Goal: Information Seeking & Learning: Understand process/instructions

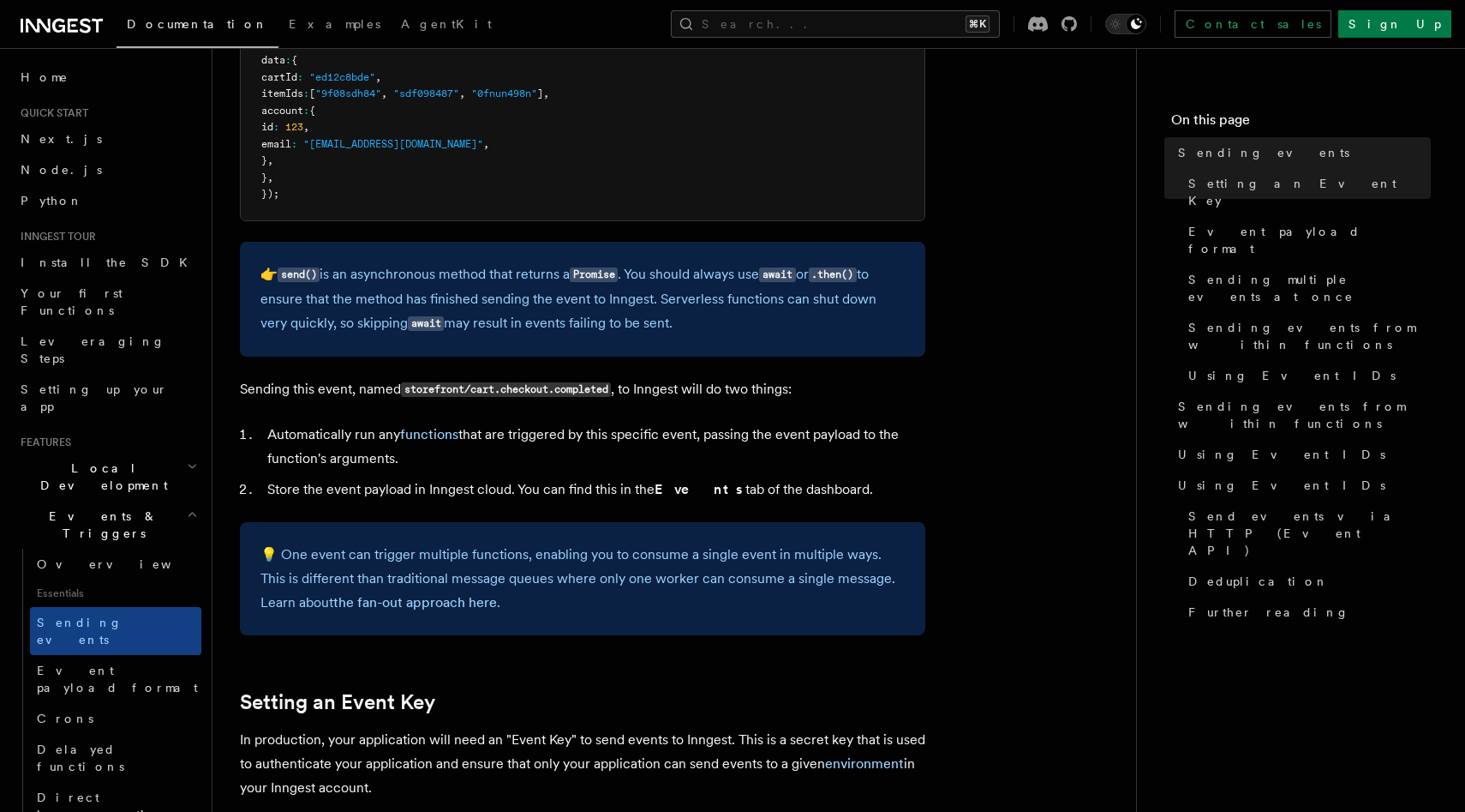
scroll to position [1010, 0]
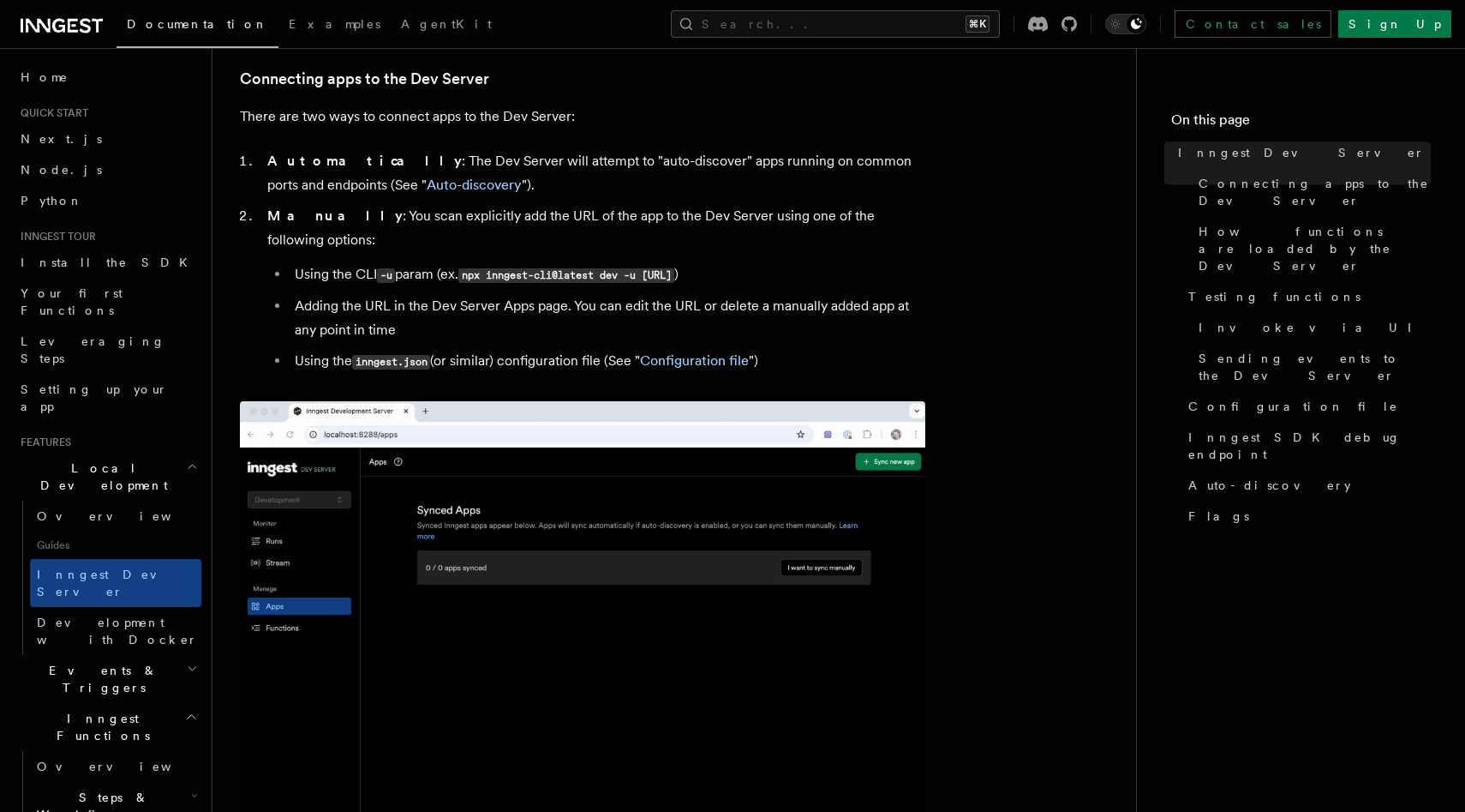
scroll to position [1387, 0]
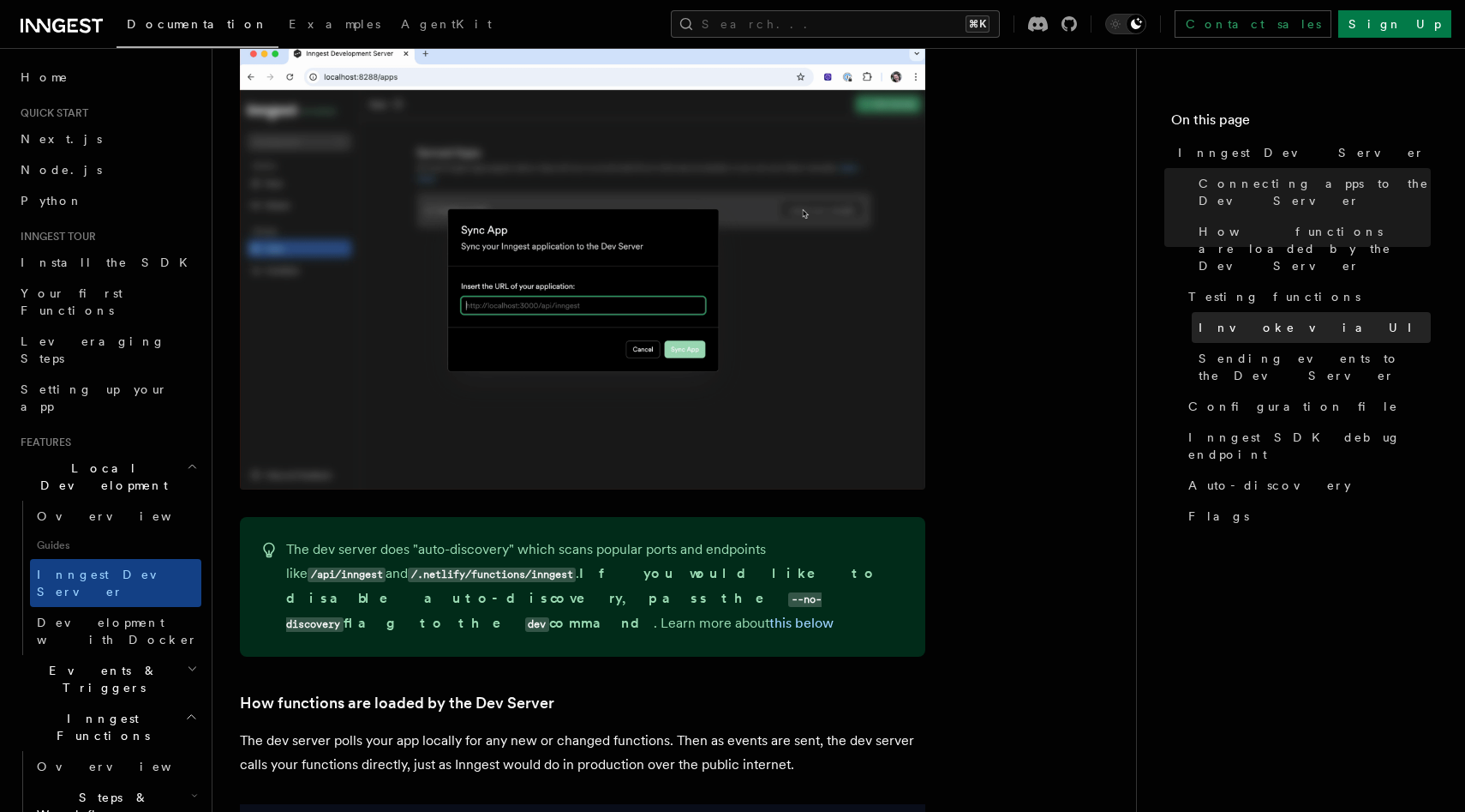
click at [1208, 319] on span "Invoke via UI" at bounding box center [1313, 327] width 228 height 17
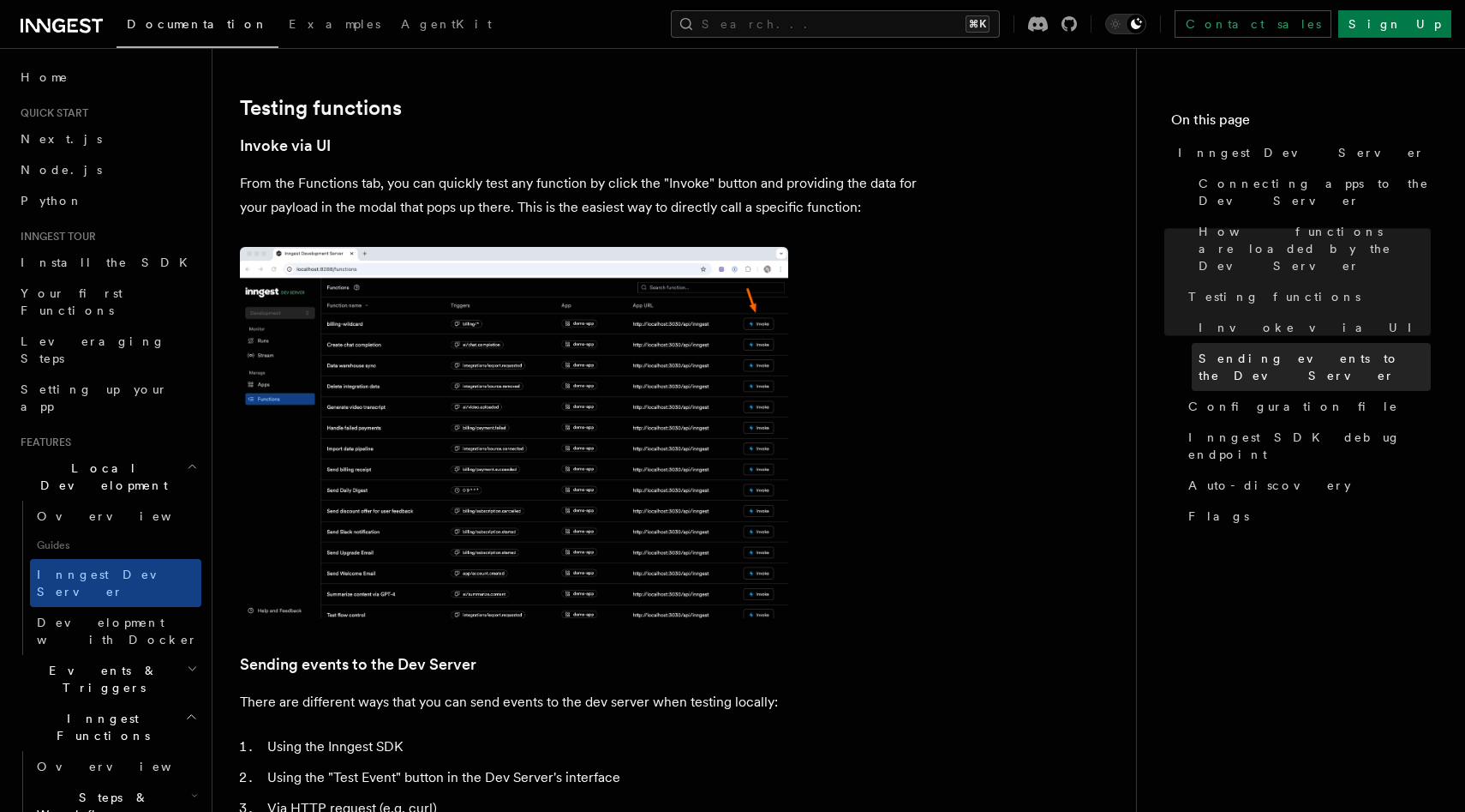
click at [1214, 349] on span "Sending events to the Dev Server" at bounding box center [1315, 366] width 232 height 34
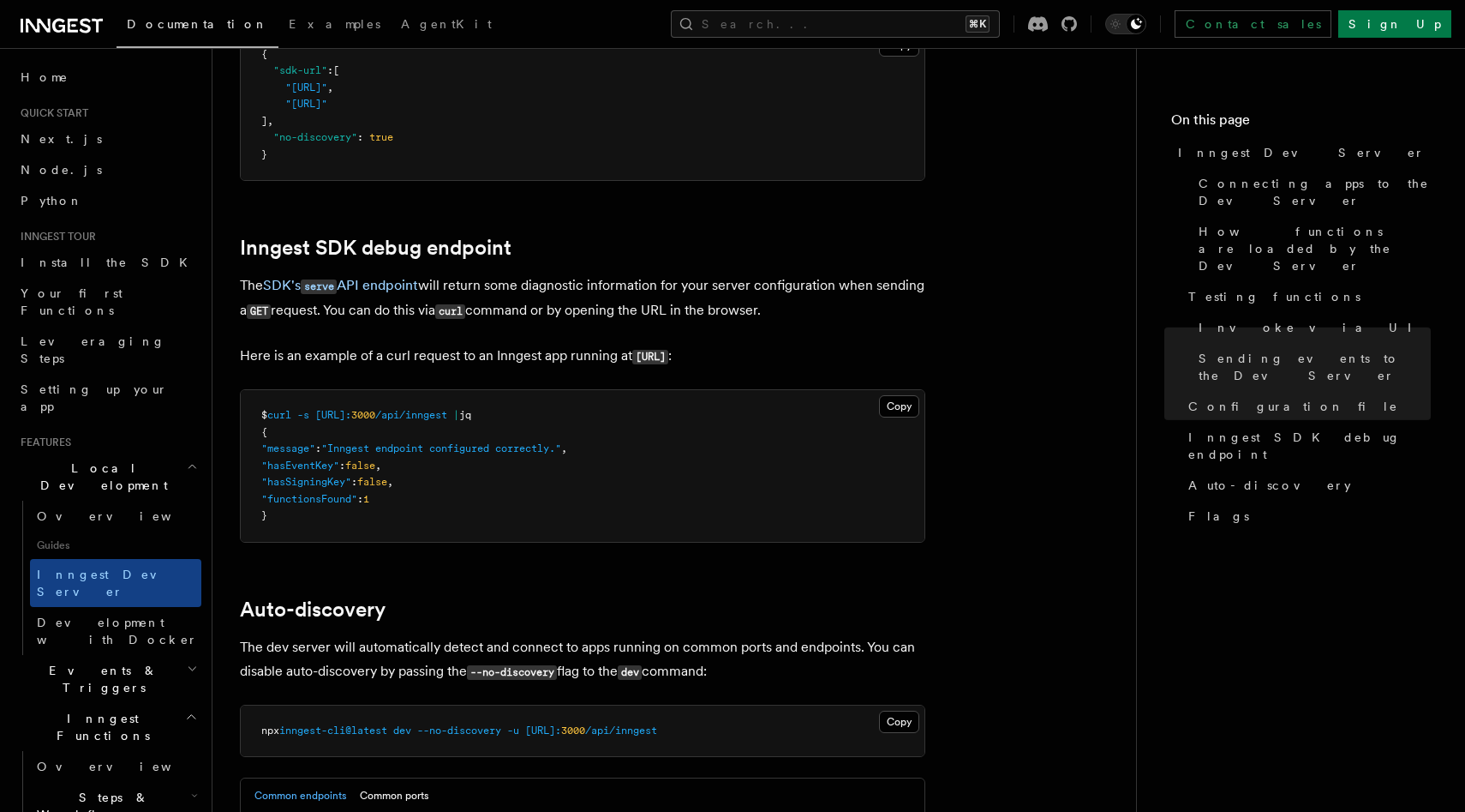
scroll to position [4953, 0]
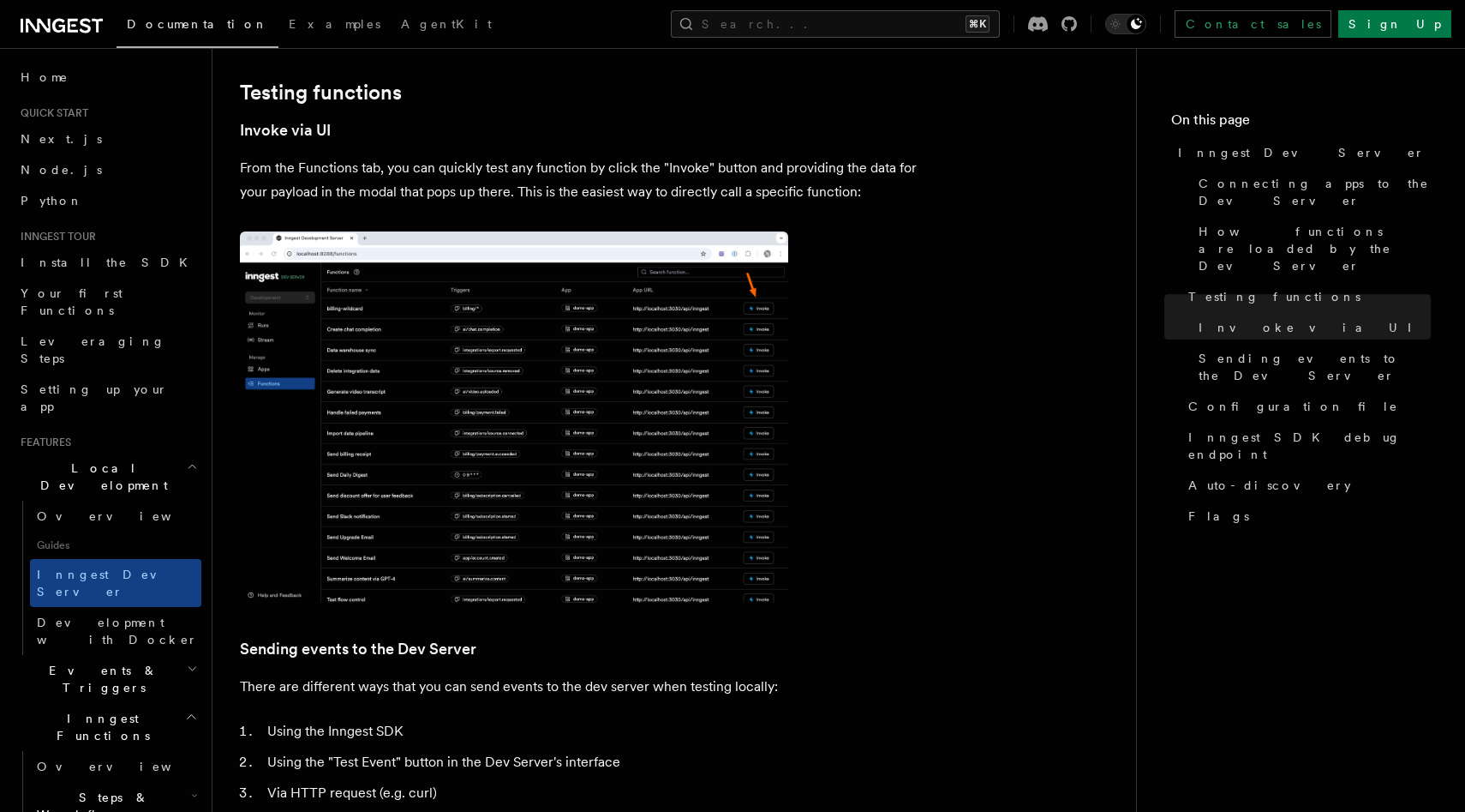
scroll to position [1434, 0]
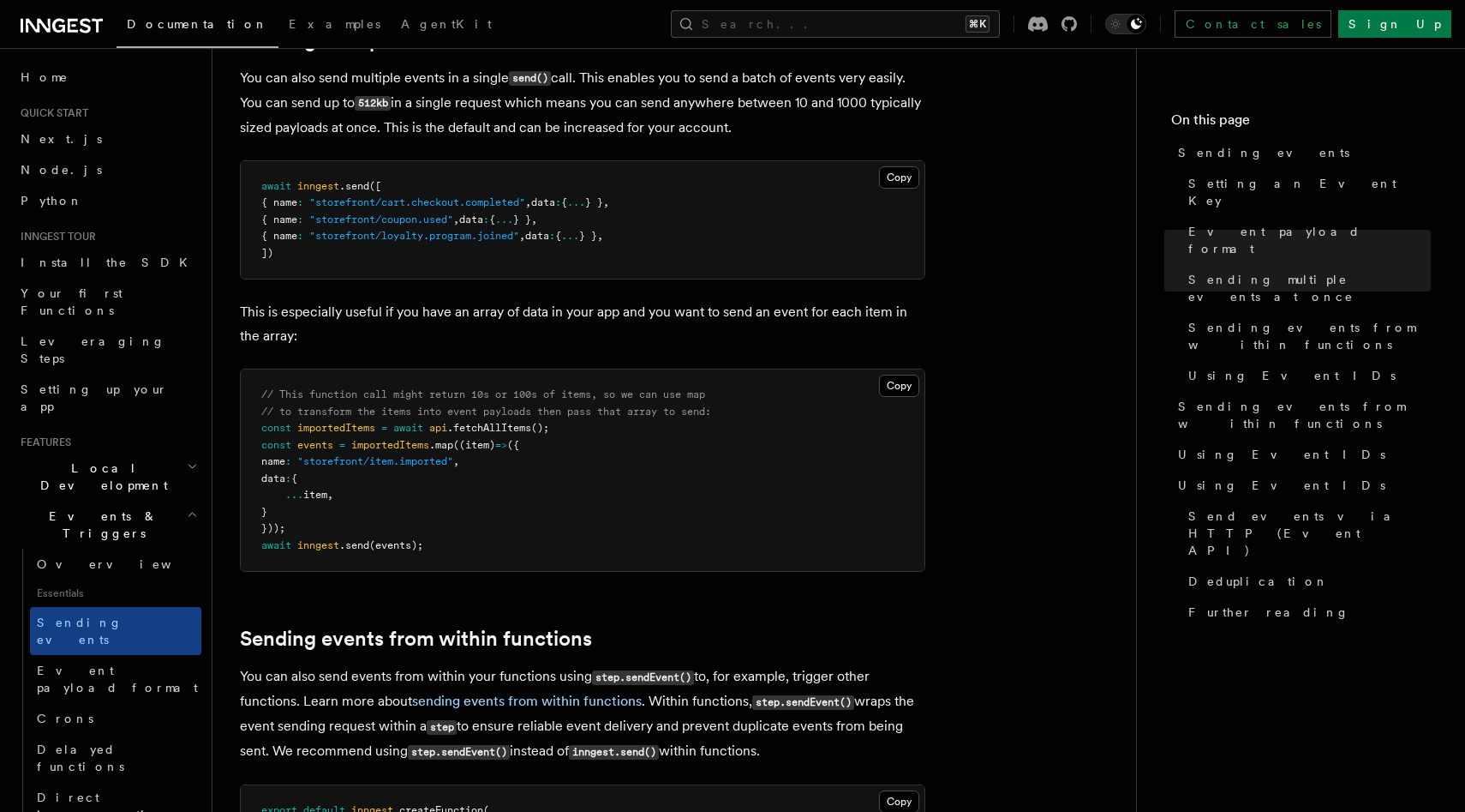
scroll to position [2082, 0]
